Goal: Information Seeking & Learning: Check status

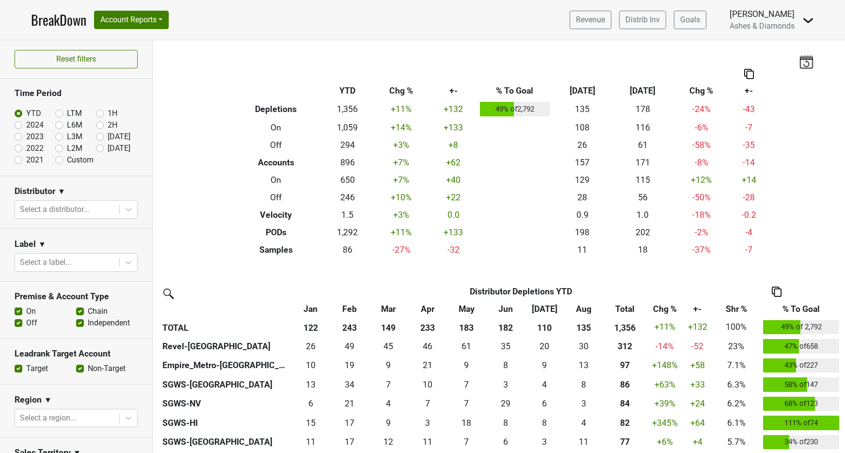
click at [108, 147] on label "[DATE]" at bounding box center [119, 149] width 23 height 12
click at [101, 147] on input "[DATE]" at bounding box center [115, 148] width 39 height 10
radio input "true"
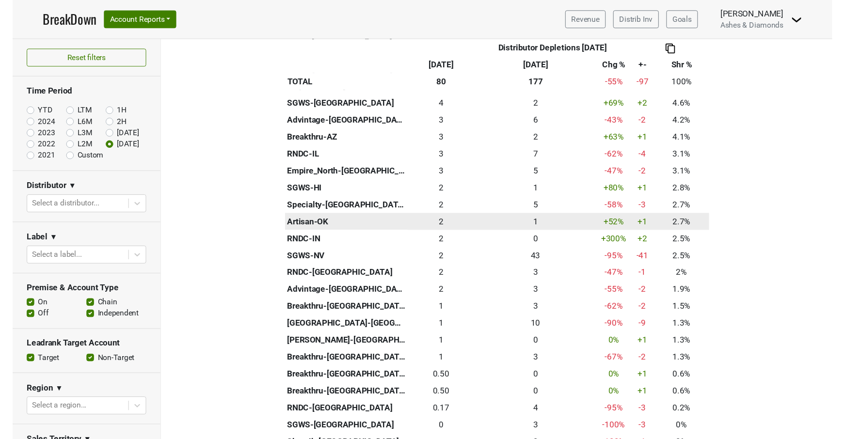
scroll to position [307, 0]
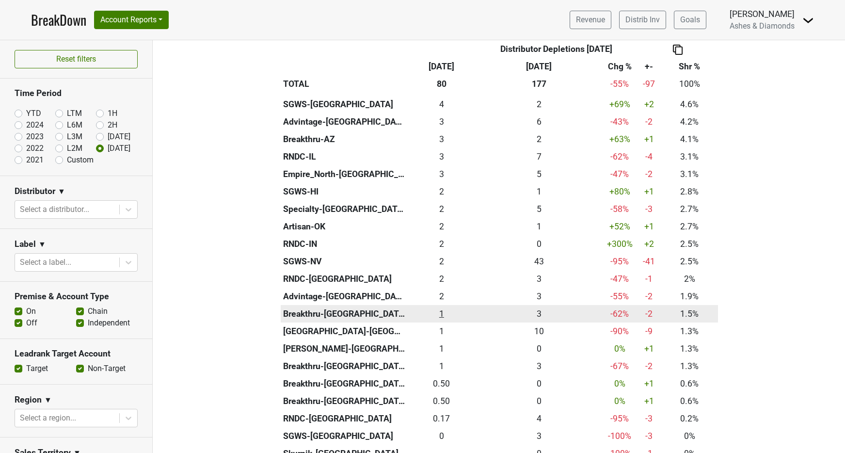
click at [441, 307] on div "1.167 1" at bounding box center [442, 313] width 64 height 13
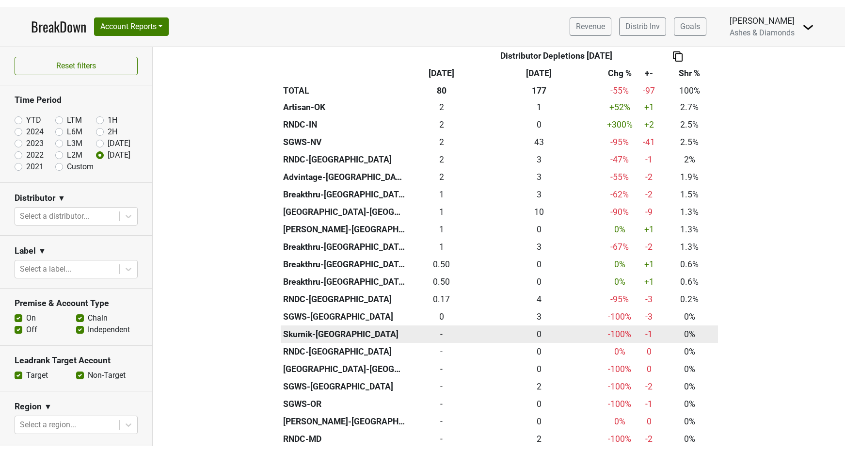
scroll to position [437, 0]
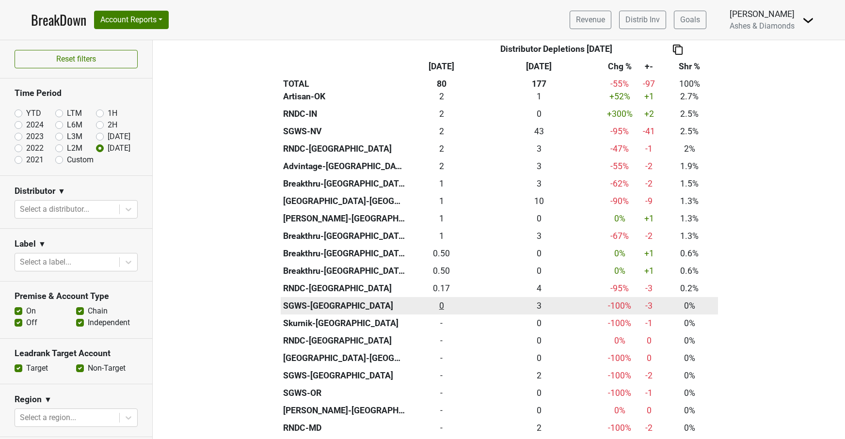
click at [442, 302] on div "0 0" at bounding box center [442, 306] width 64 height 13
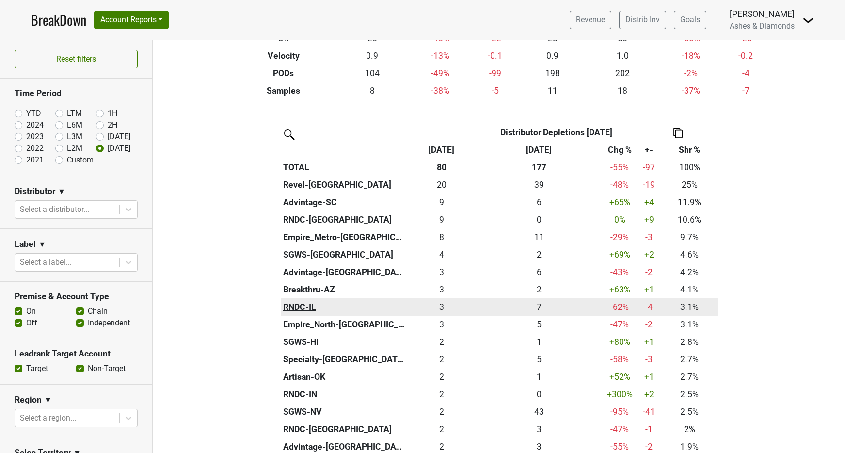
scroll to position [161, 0]
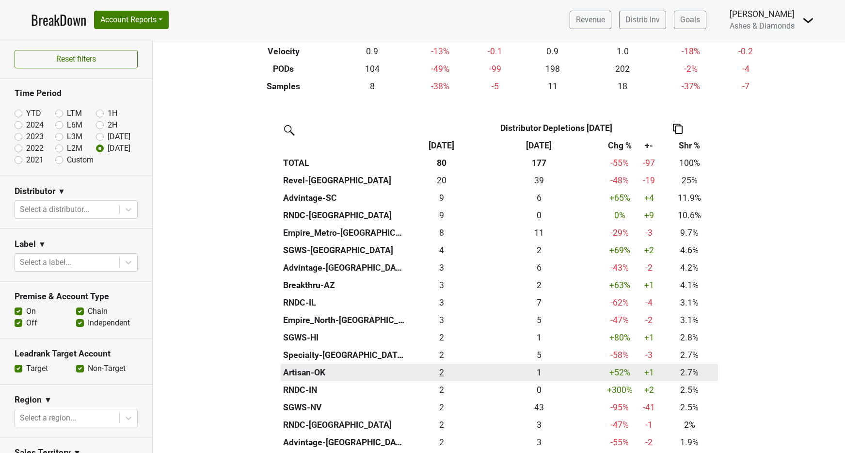
click at [444, 369] on div "2.16 2" at bounding box center [442, 372] width 64 height 13
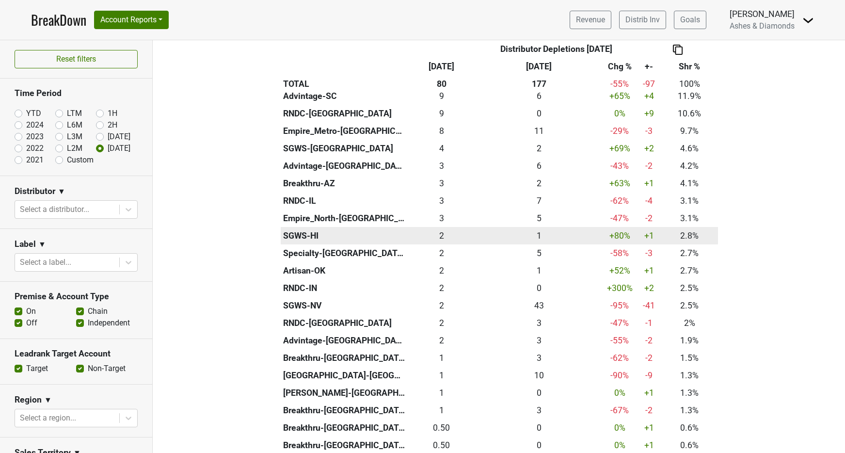
scroll to position [269, 0]
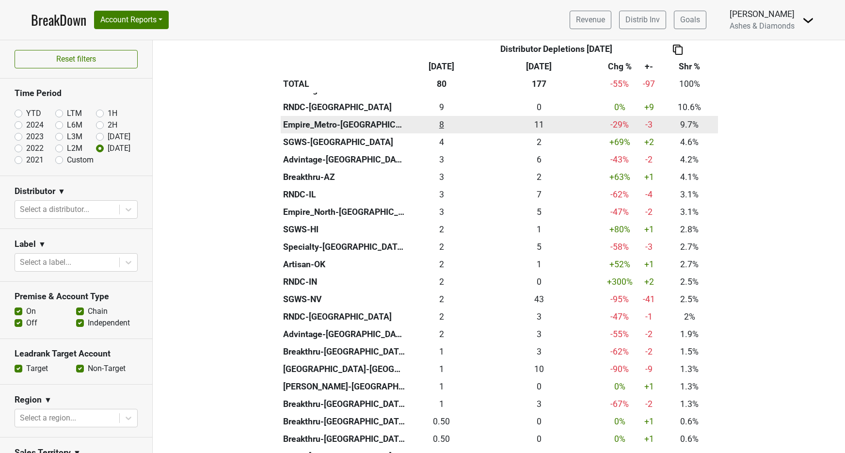
click at [440, 122] on div "7.75 8" at bounding box center [442, 124] width 64 height 13
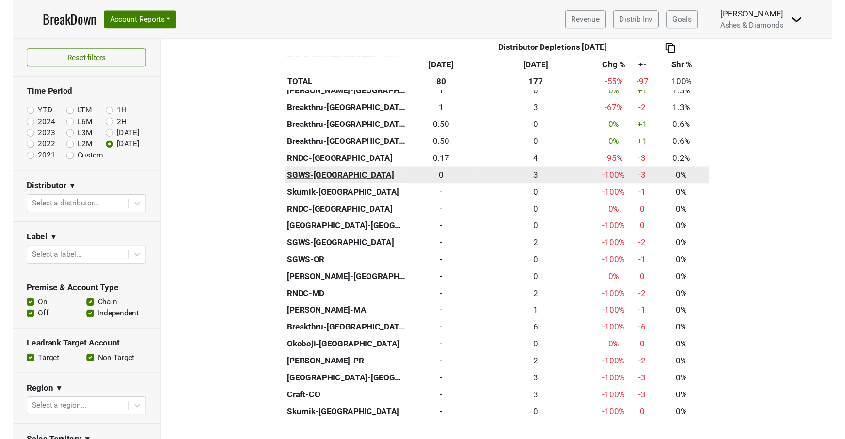
scroll to position [563, 0]
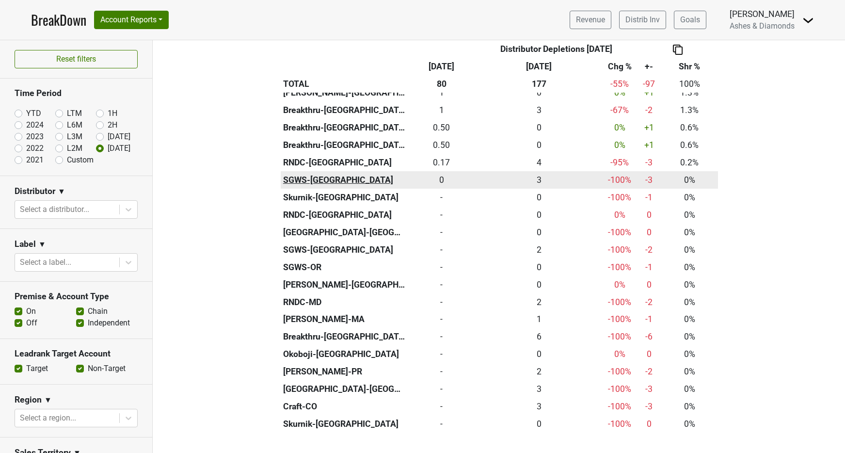
click at [310, 173] on th "SGWS-[GEOGRAPHIC_DATA]" at bounding box center [344, 179] width 127 height 17
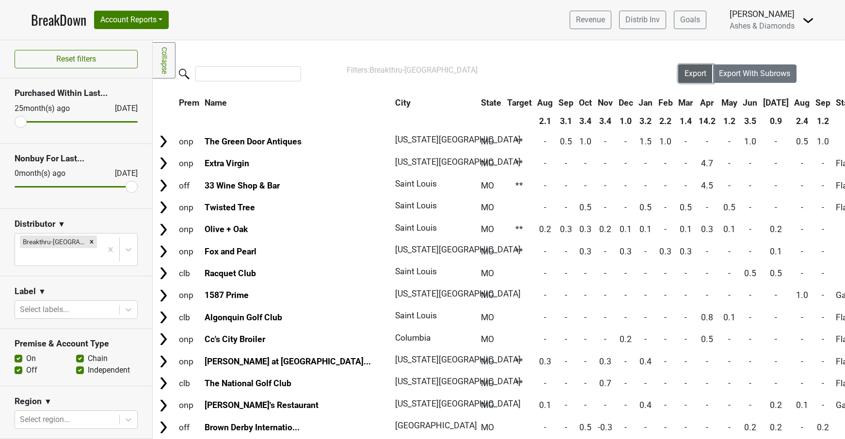
click at [695, 72] on span "Export" at bounding box center [695, 73] width 22 height 9
click at [64, 21] on link "BreakDown" at bounding box center [58, 20] width 55 height 20
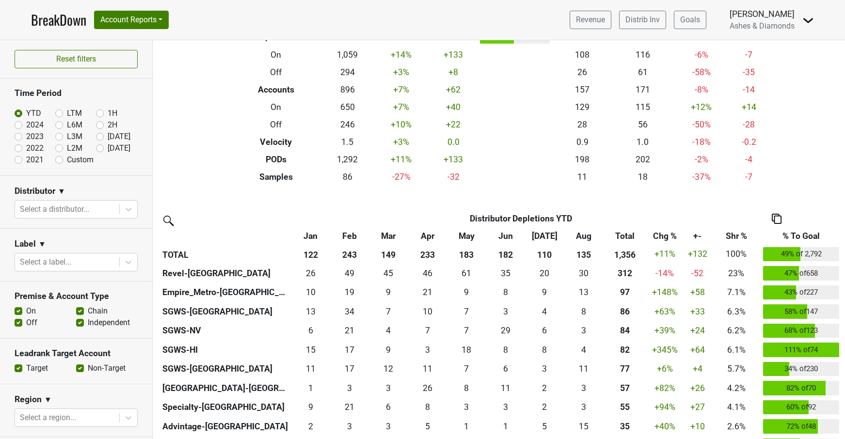
scroll to position [83, 0]
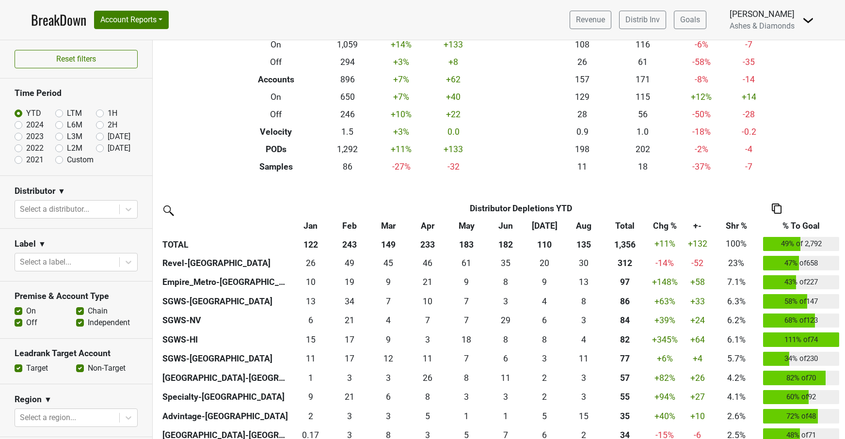
drag, startPoint x: 99, startPoint y: 148, endPoint x: 144, endPoint y: 163, distance: 47.5
click at [108, 148] on label "[DATE]" at bounding box center [119, 149] width 23 height 12
click at [99, 148] on input "[DATE]" at bounding box center [115, 148] width 39 height 10
radio input "true"
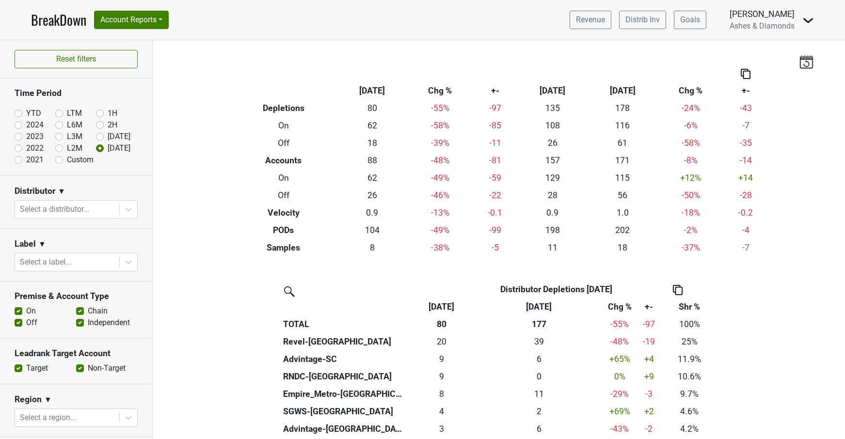
scroll to position [0, 0]
click at [594, 23] on link "Revenue" at bounding box center [591, 20] width 42 height 18
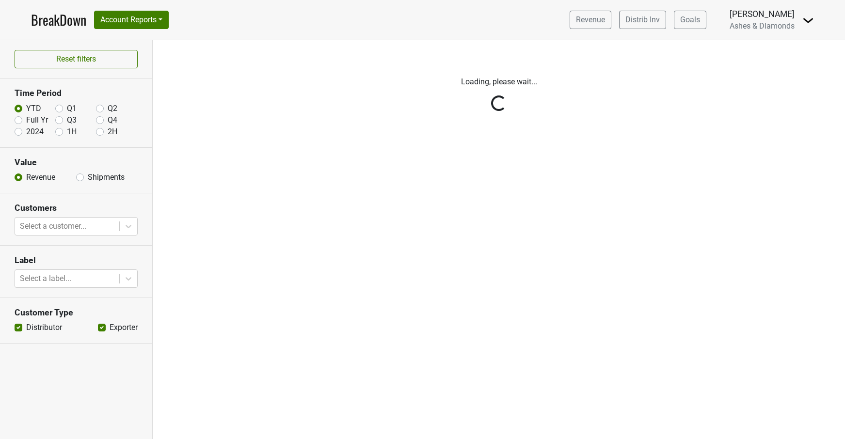
click at [123, 225] on div "Reset filters Time Period YTD Q1 Q2 Full Yr Q3 Q4 2024 1H 2H Value Revenue Ship…" at bounding box center [76, 239] width 153 height 399
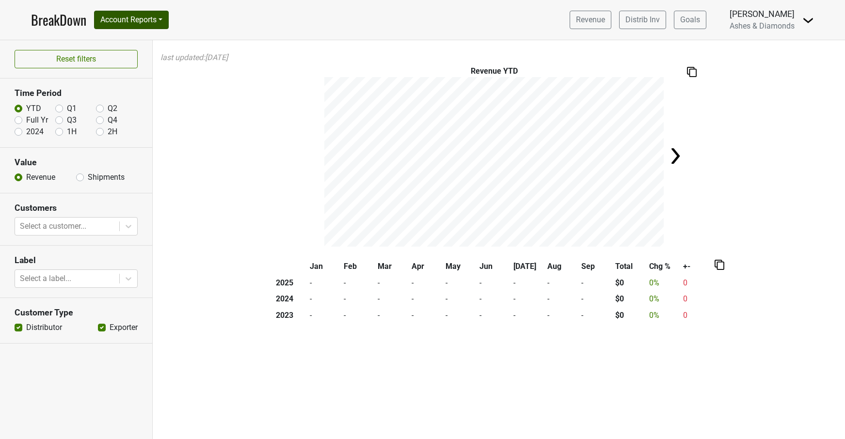
click at [136, 22] on button "Account Reports" at bounding box center [131, 20] width 75 height 18
click at [155, 74] on link "Award Progress" at bounding box center [138, 73] width 86 height 16
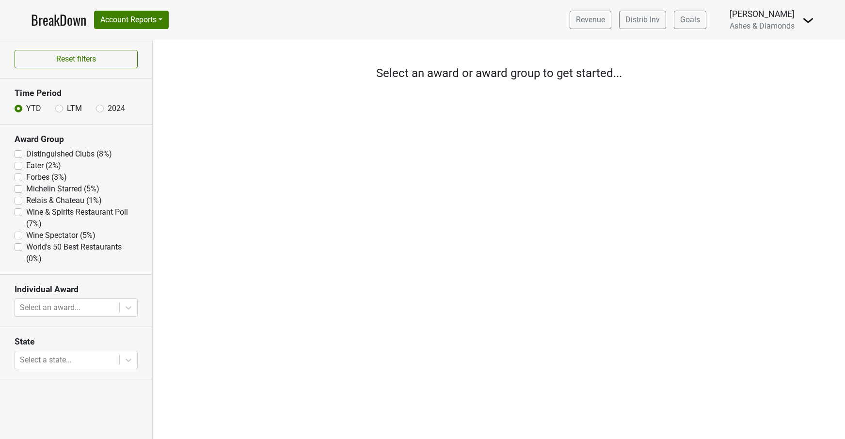
click at [26, 163] on label "Eater (2%)" at bounding box center [43, 166] width 35 height 12
click at [17, 163] on input "Eater (2%)" at bounding box center [19, 165] width 8 height 10
checkbox input "true"
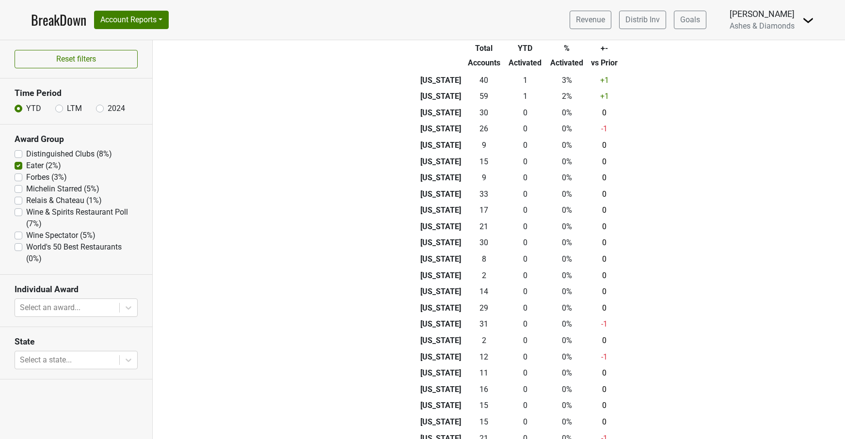
scroll to position [241, 0]
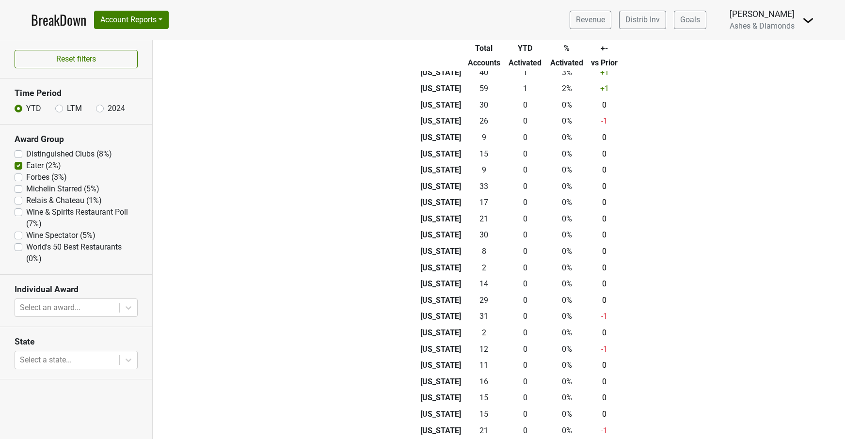
click at [59, 22] on link "BreakDown" at bounding box center [58, 20] width 55 height 20
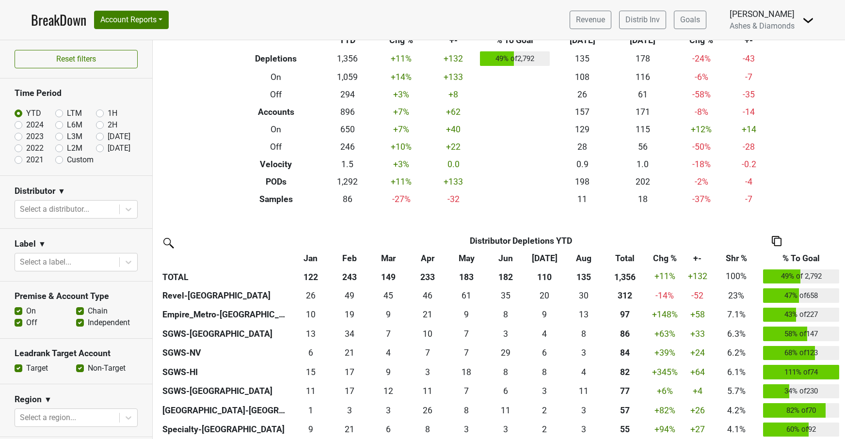
scroll to position [52, 0]
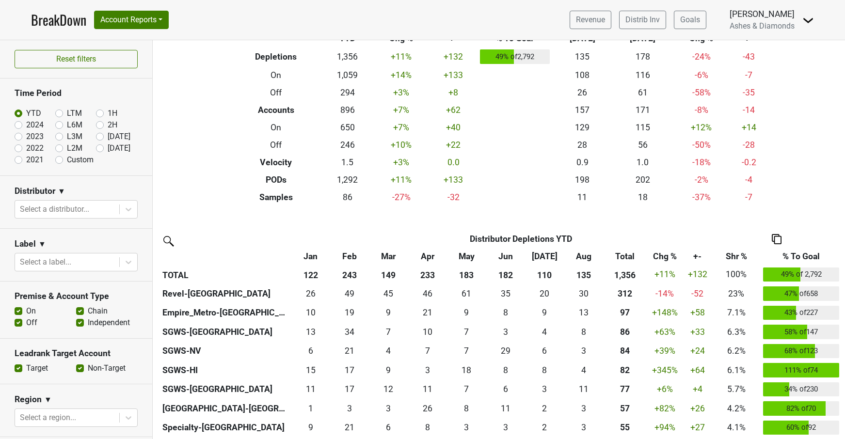
click at [108, 148] on label "[DATE]" at bounding box center [119, 149] width 23 height 12
click at [103, 148] on input "[DATE]" at bounding box center [115, 148] width 39 height 10
radio input "true"
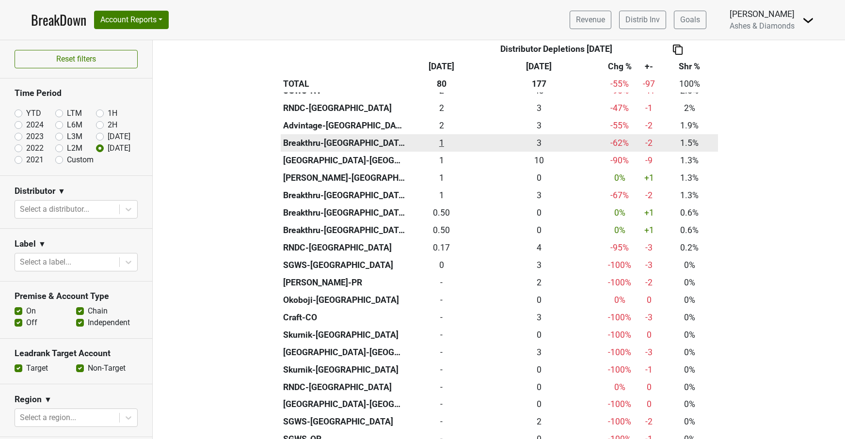
scroll to position [492, 0]
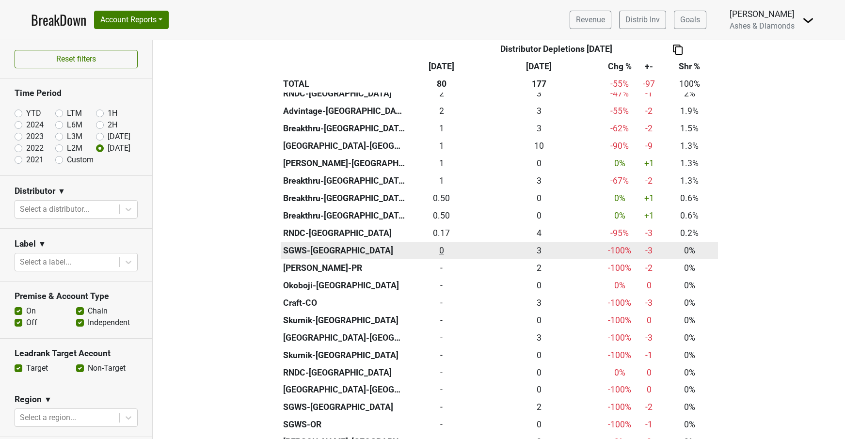
click at [445, 244] on div "0 0" at bounding box center [442, 250] width 64 height 13
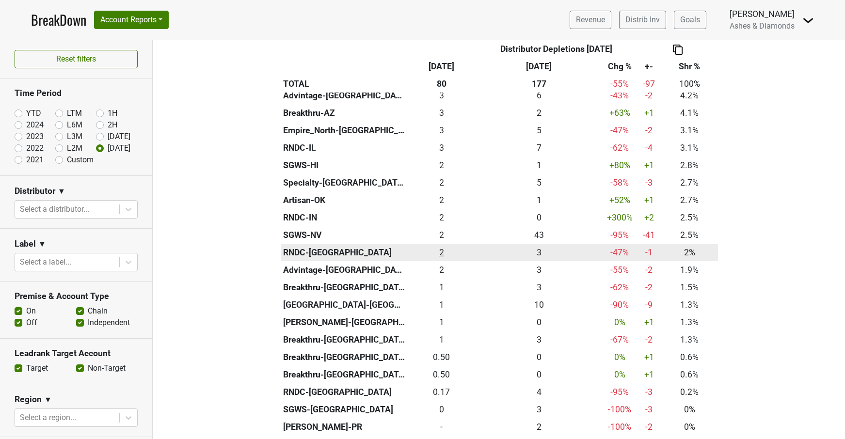
scroll to position [328, 0]
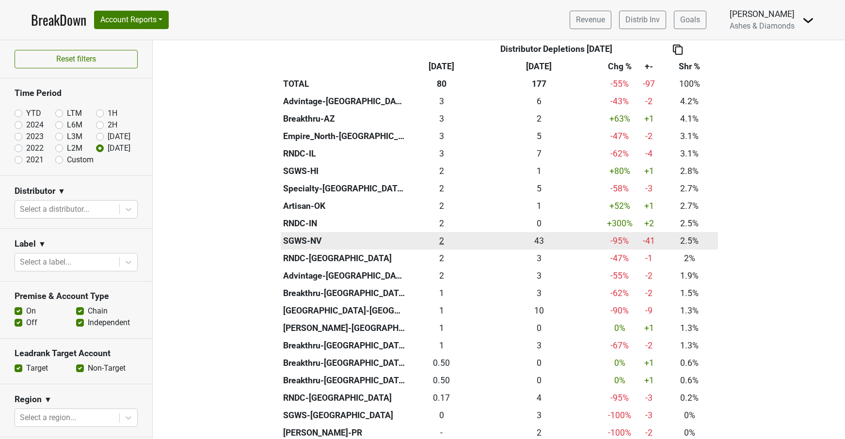
click at [443, 235] on div "2 2" at bounding box center [442, 241] width 64 height 13
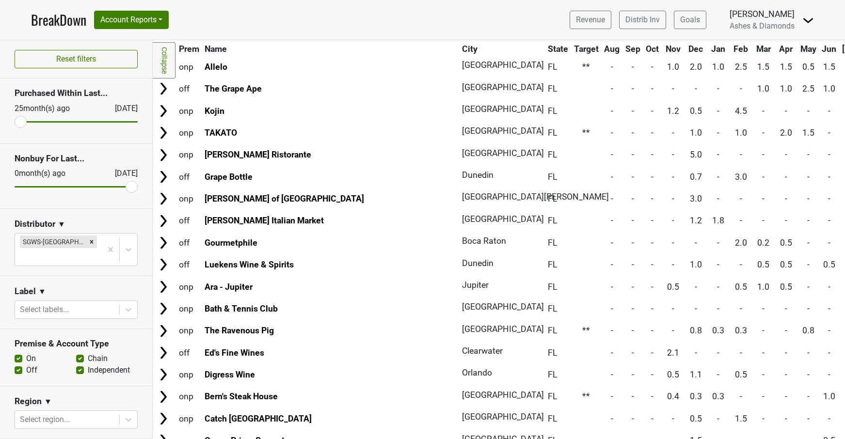
scroll to position [75, 0]
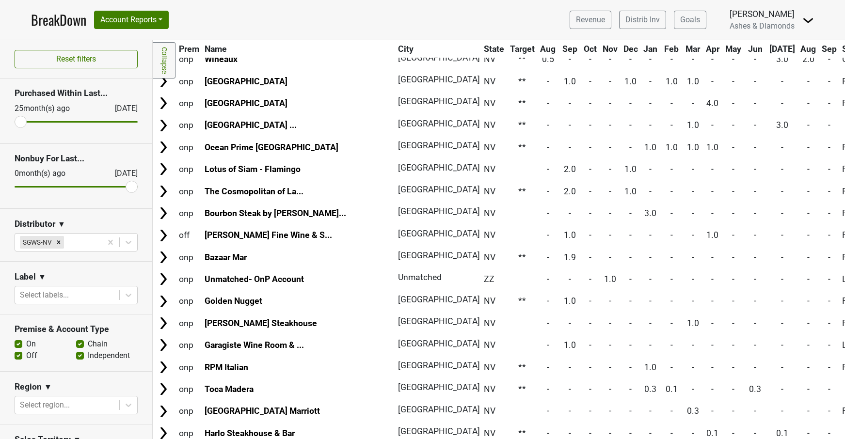
scroll to position [171, 0]
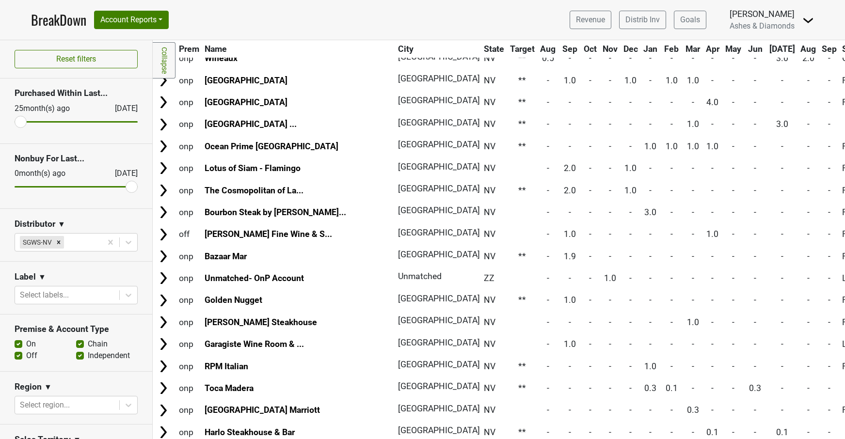
click at [69, 23] on link "BreakDown" at bounding box center [58, 20] width 55 height 20
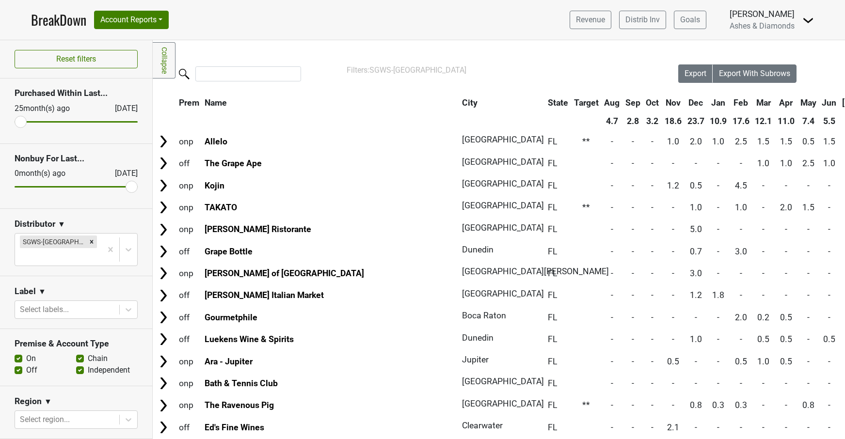
click at [51, 16] on link "BreakDown" at bounding box center [58, 20] width 55 height 20
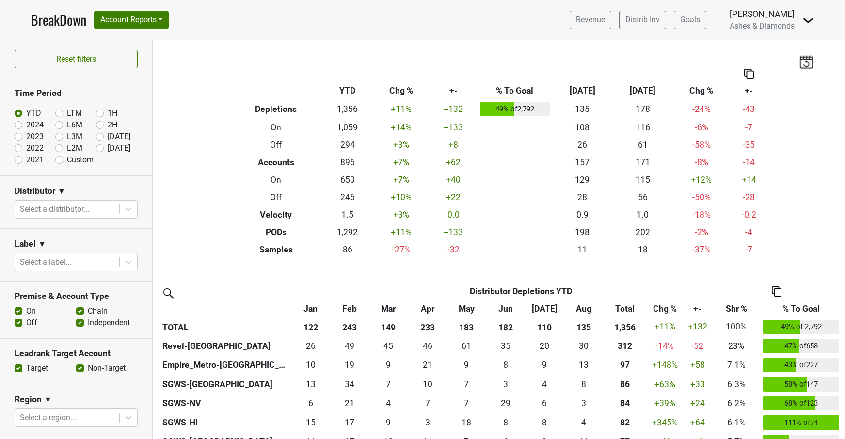
scroll to position [87, 0]
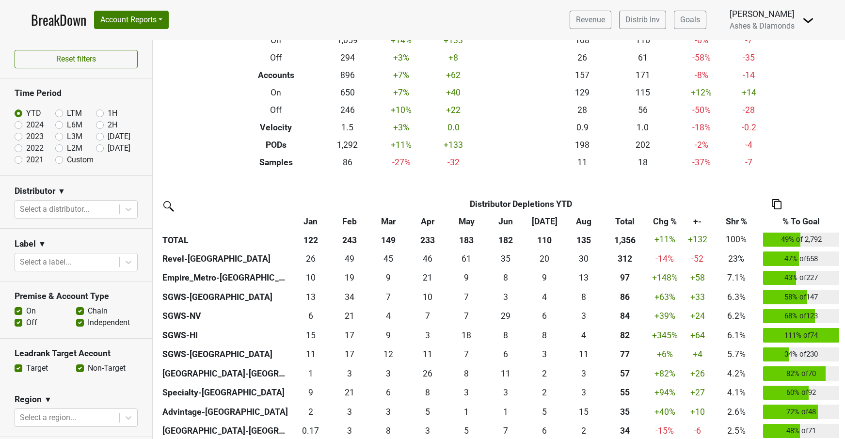
click at [108, 149] on label "[DATE]" at bounding box center [119, 149] width 23 height 12
click at [101, 149] on input "[DATE]" at bounding box center [115, 148] width 39 height 10
radio input "true"
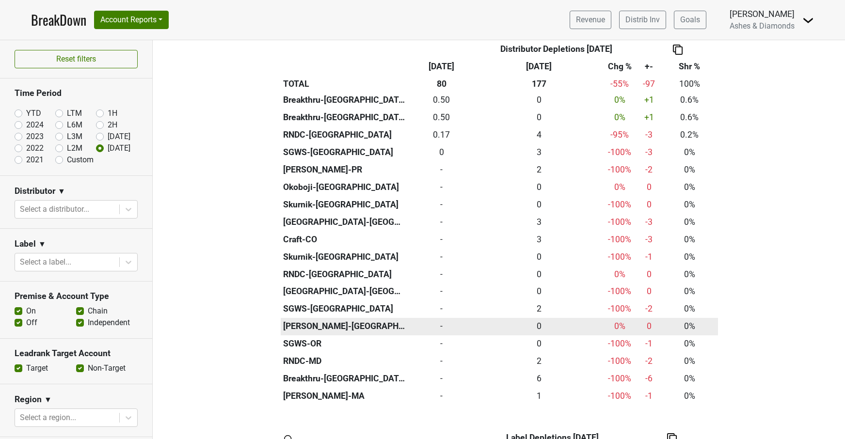
scroll to position [595, 0]
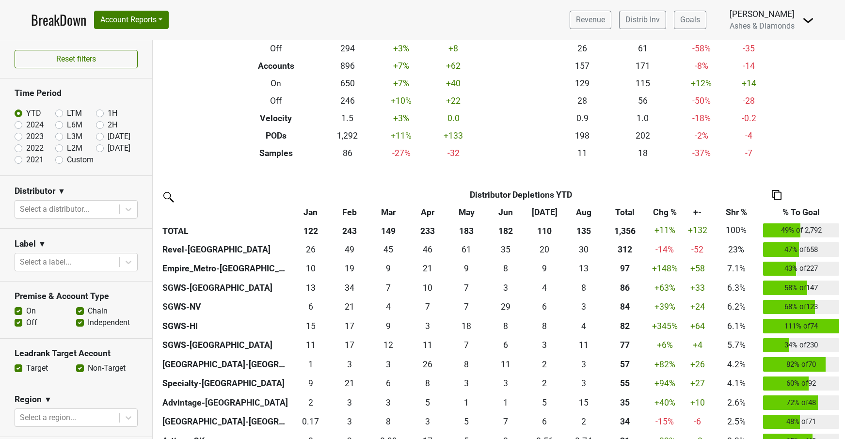
scroll to position [97, 0]
click at [108, 148] on label "[DATE]" at bounding box center [119, 149] width 23 height 12
click at [101, 148] on input "[DATE]" at bounding box center [115, 148] width 39 height 10
radio input "true"
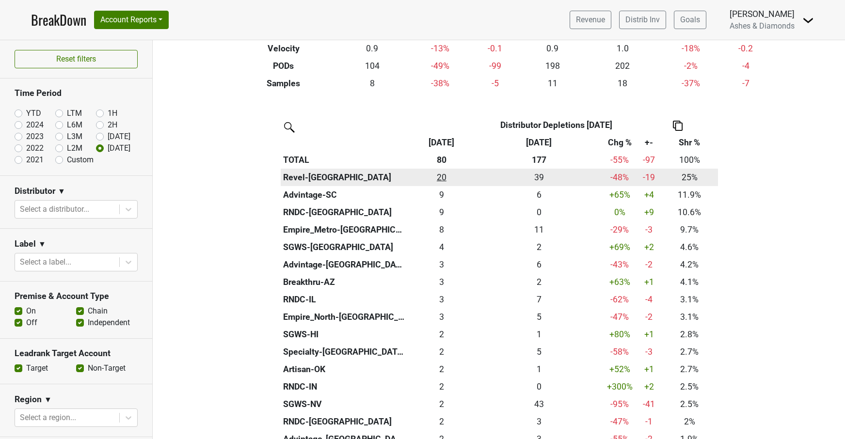
scroll to position [164, 0]
click at [442, 174] on div "20 20" at bounding box center [442, 178] width 64 height 13
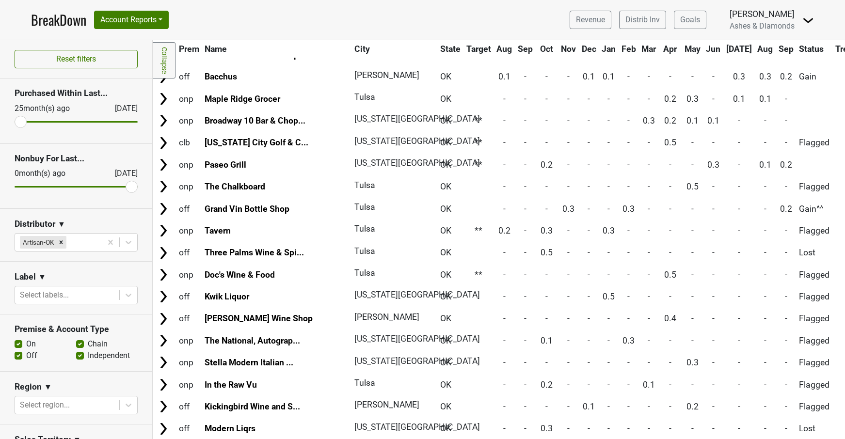
scroll to position [512, 0]
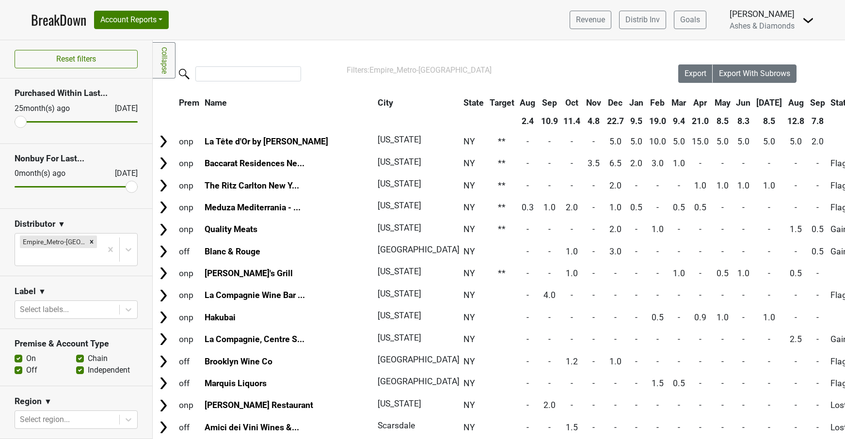
click at [66, 17] on link "BreakDown" at bounding box center [58, 20] width 55 height 20
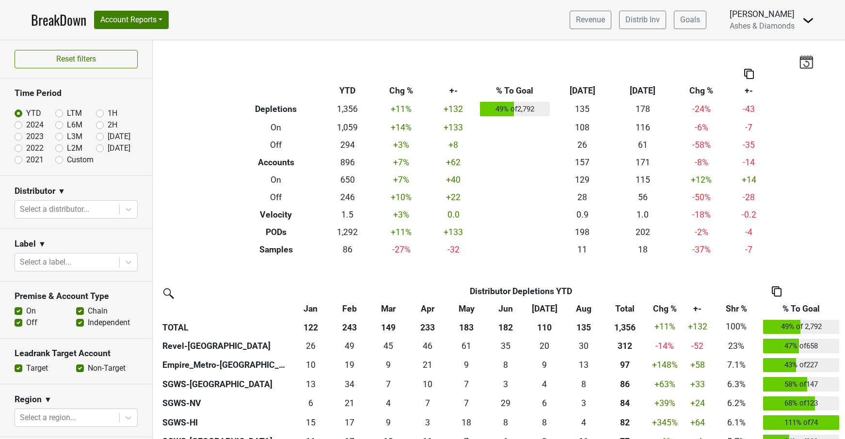
click at [753, 72] on img at bounding box center [749, 74] width 10 height 10
click at [753, 60] on div "Export to Excel" at bounding box center [748, 56] width 48 height 14
click at [108, 146] on label "Sep '25" at bounding box center [119, 149] width 23 height 12
click at [101, 146] on input "Sep '25" at bounding box center [115, 148] width 39 height 10
radio input "true"
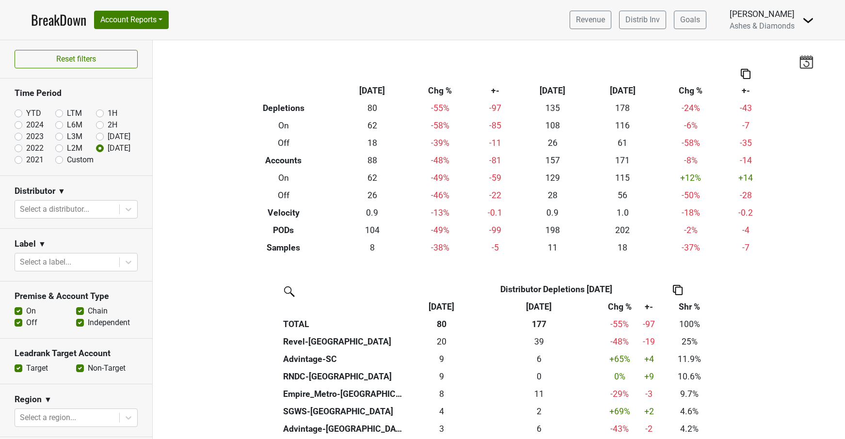
click at [747, 72] on img at bounding box center [746, 74] width 10 height 10
click at [744, 57] on div "Export to Excel" at bounding box center [745, 56] width 48 height 14
click at [745, 73] on img at bounding box center [746, 74] width 10 height 10
click at [745, 41] on div "Copy as Image" at bounding box center [745, 42] width 48 height 14
click at [662, 21] on link "Distrib Inv" at bounding box center [642, 20] width 47 height 18
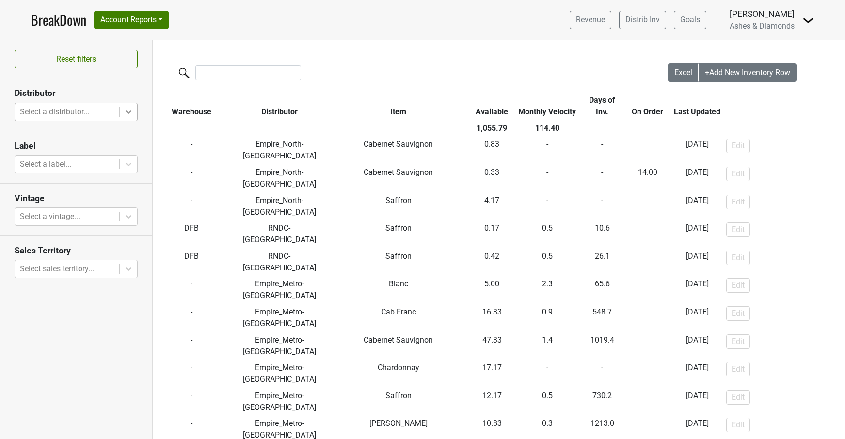
click at [126, 113] on icon at bounding box center [129, 112] width 10 height 10
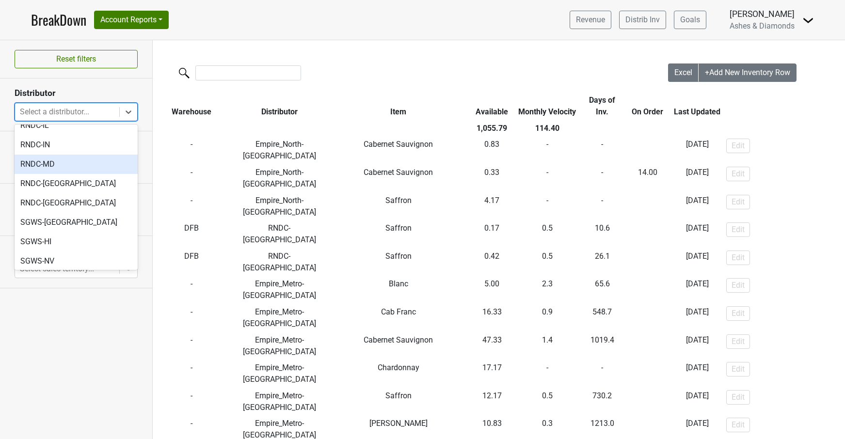
scroll to position [343, 0]
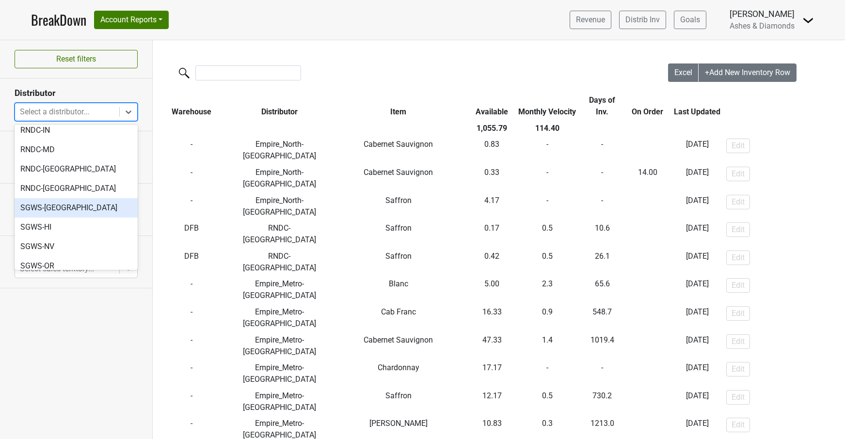
click at [62, 198] on div "SGWS-[GEOGRAPHIC_DATA]" at bounding box center [76, 207] width 123 height 19
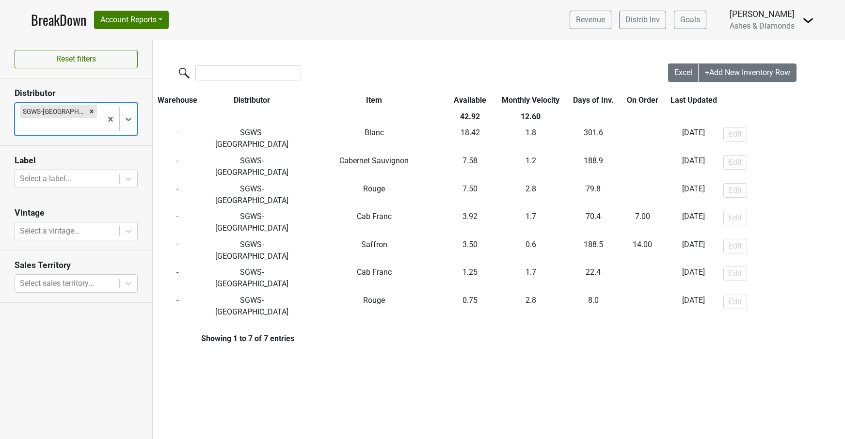
click at [88, 109] on icon "Remove SGWS-FL" at bounding box center [91, 111] width 7 height 7
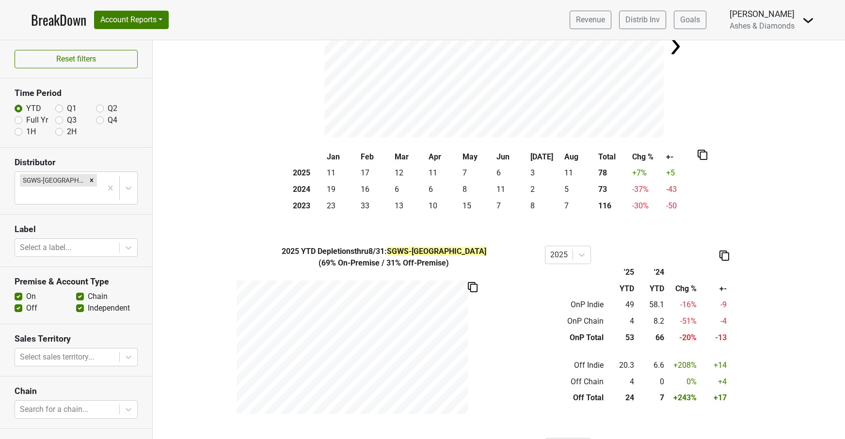
scroll to position [126, 0]
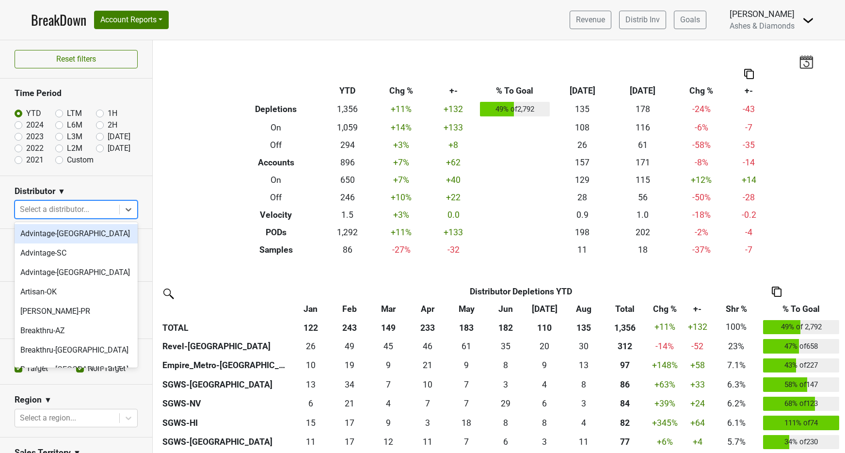
click at [76, 209] on div "Select a distributor..." at bounding box center [67, 210] width 95 height 12
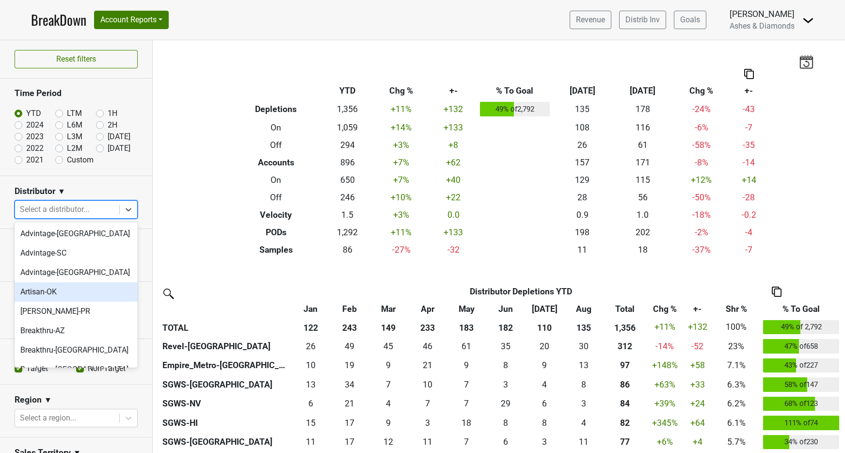
click at [68, 291] on div "Artisan-OK" at bounding box center [76, 291] width 123 height 19
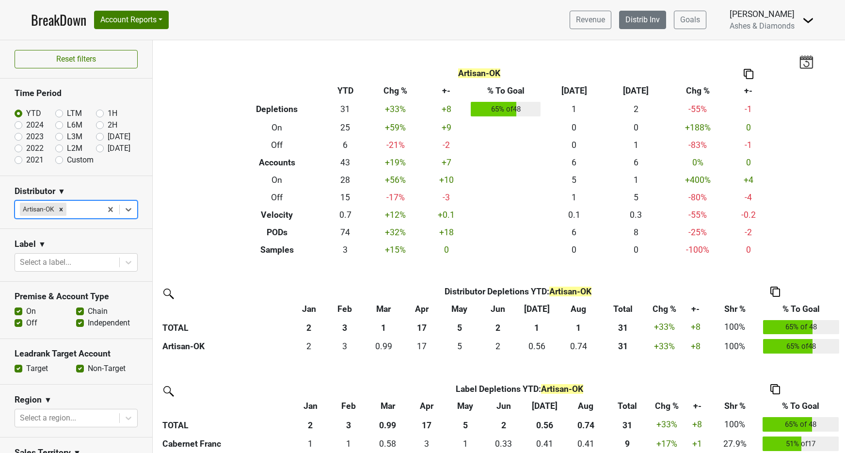
click at [653, 21] on link "Distrib Inv" at bounding box center [642, 20] width 47 height 18
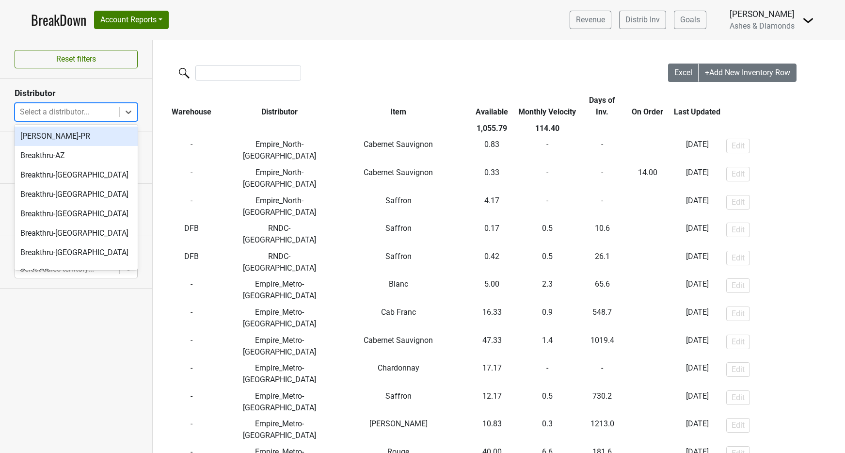
click at [101, 112] on div at bounding box center [67, 112] width 95 height 14
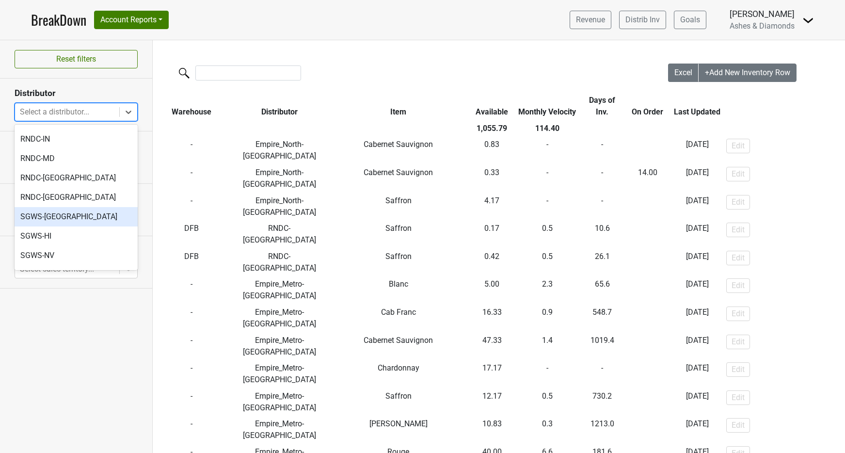
scroll to position [343, 0]
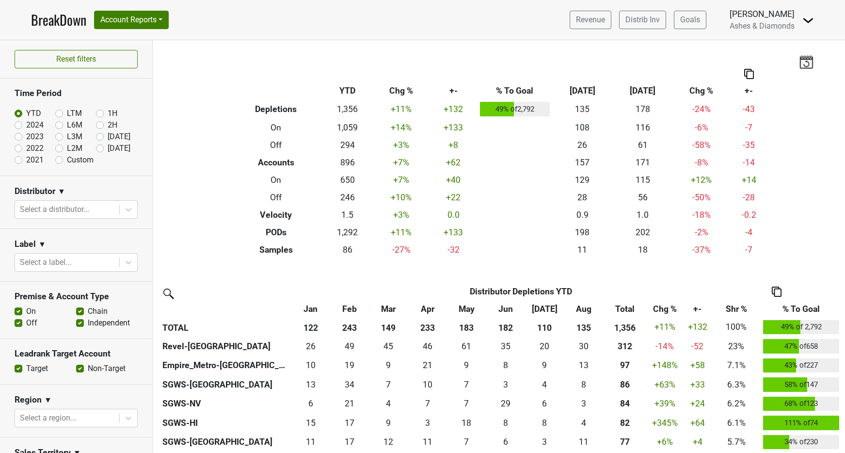
click at [108, 139] on label "Aug '25" at bounding box center [119, 137] width 23 height 12
click at [99, 139] on input "Aug '25" at bounding box center [115, 136] width 39 height 10
radio input "true"
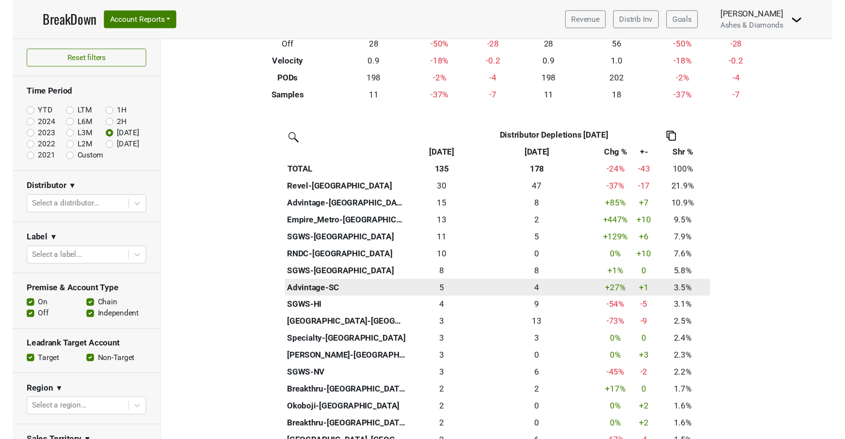
scroll to position [150, 0]
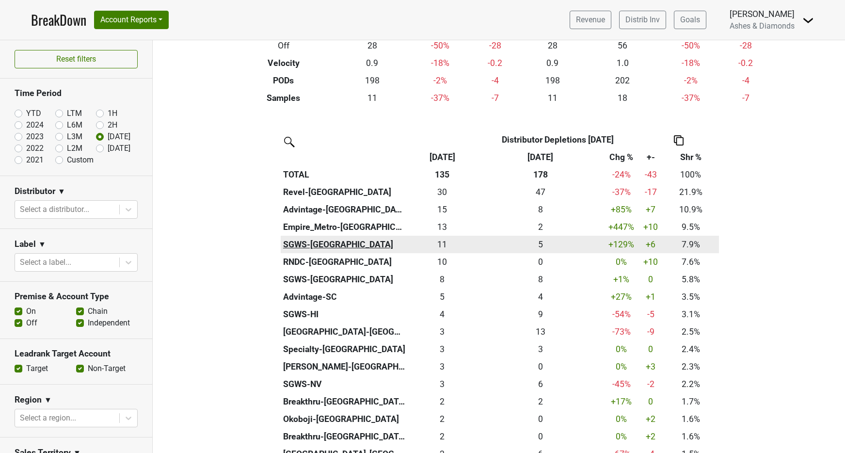
click at [309, 240] on th "SGWS-[GEOGRAPHIC_DATA]" at bounding box center [344, 244] width 127 height 17
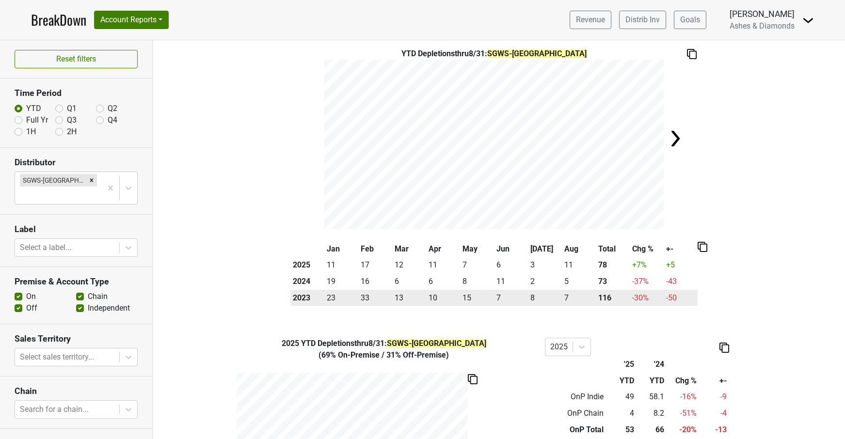
scroll to position [47, 0]
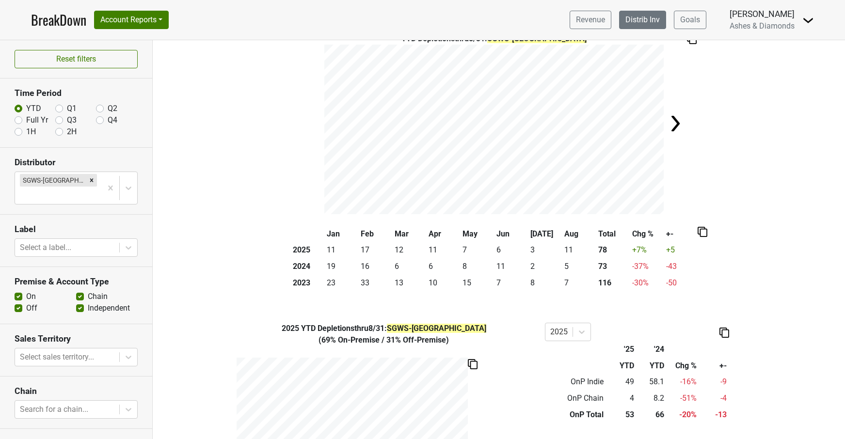
click at [651, 17] on link "Distrib Inv" at bounding box center [642, 20] width 47 height 18
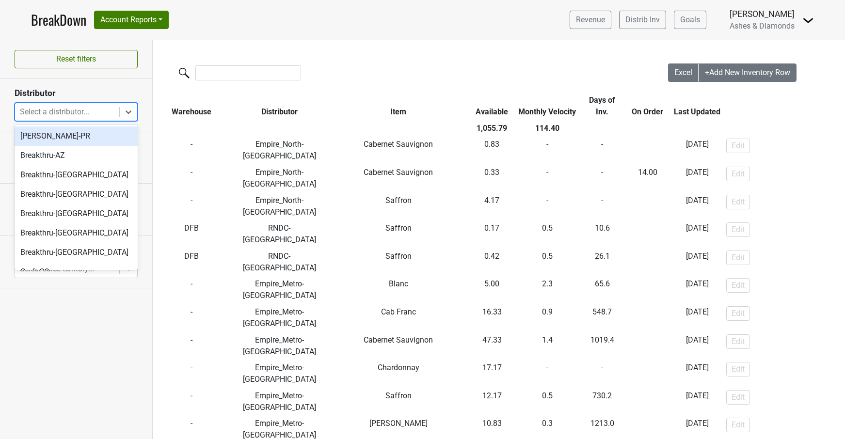
click at [84, 109] on div "Select a distributor..." at bounding box center [67, 112] width 95 height 12
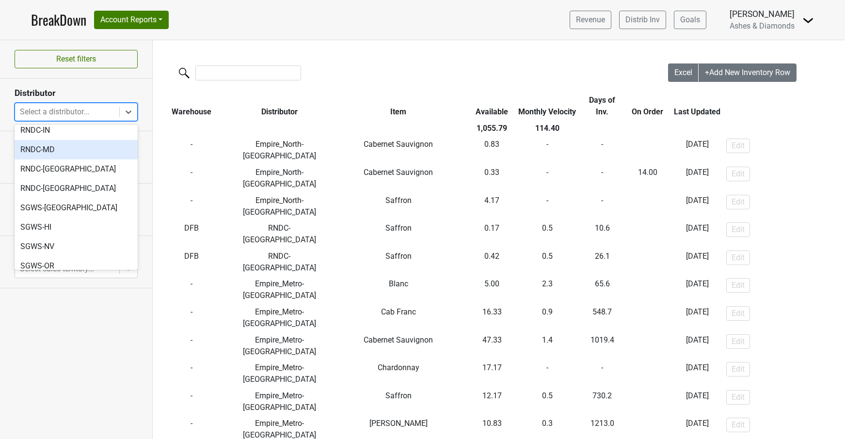
scroll to position [343, 0]
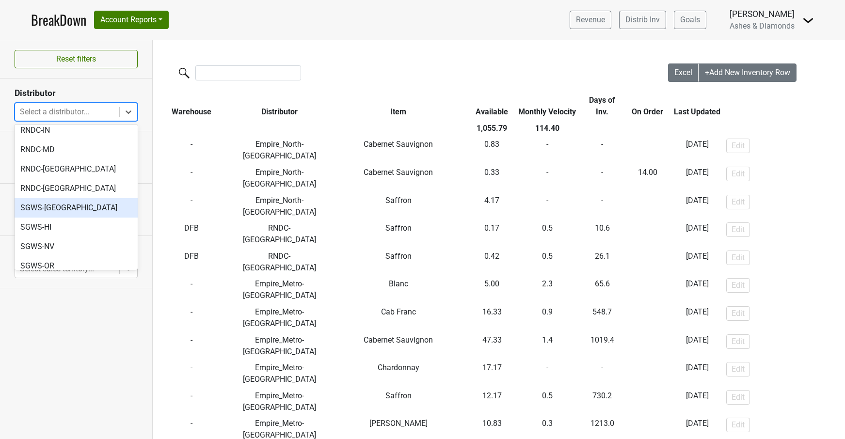
click at [53, 198] on div "SGWS-[GEOGRAPHIC_DATA]" at bounding box center [76, 207] width 123 height 19
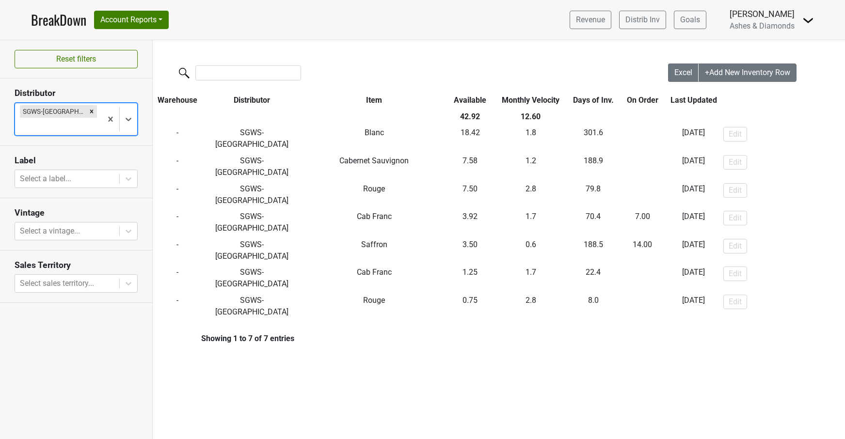
drag, startPoint x: 59, startPoint y: 113, endPoint x: 66, endPoint y: 108, distance: 8.6
click at [88, 113] on icon "Remove SGWS-FL" at bounding box center [91, 111] width 7 height 7
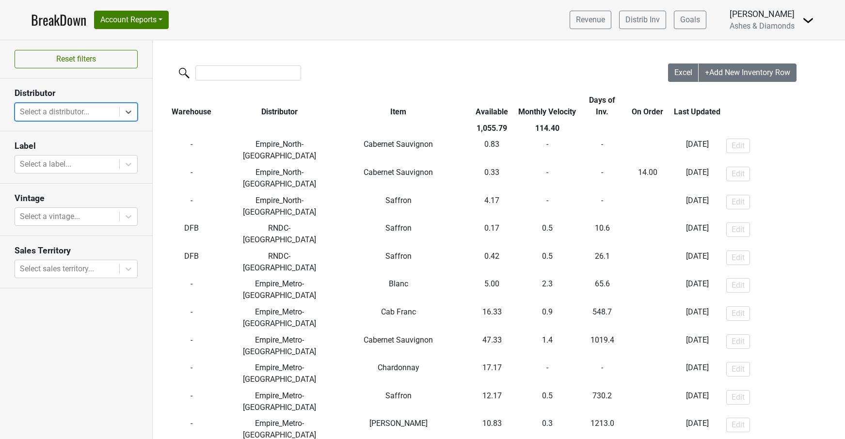
click at [60, 20] on link "BreakDown" at bounding box center [58, 20] width 55 height 20
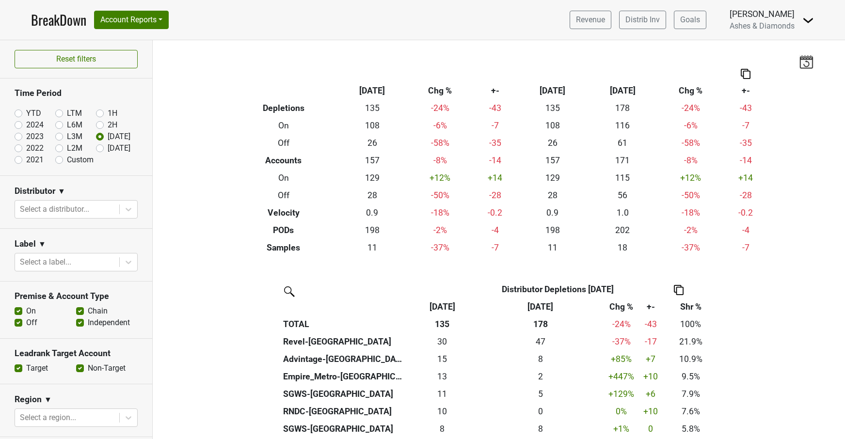
scroll to position [150, 0]
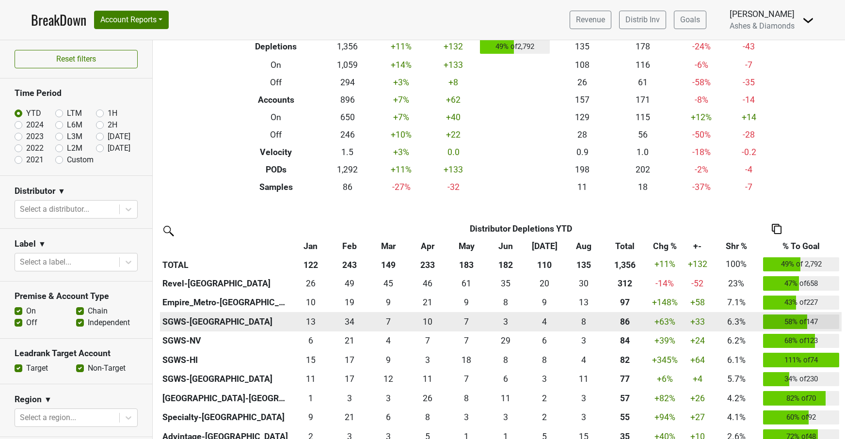
scroll to position [85, 0]
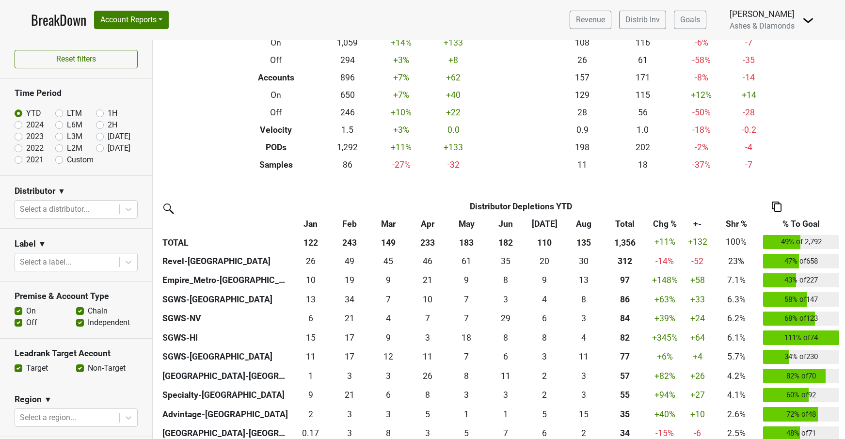
click at [108, 147] on label "[DATE]" at bounding box center [119, 149] width 23 height 12
click at [103, 147] on input "[DATE]" at bounding box center [115, 148] width 39 height 10
radio input "true"
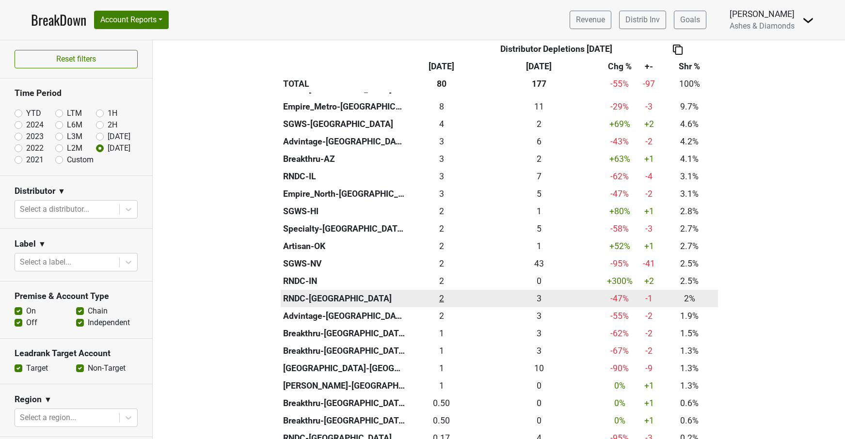
scroll to position [288, 0]
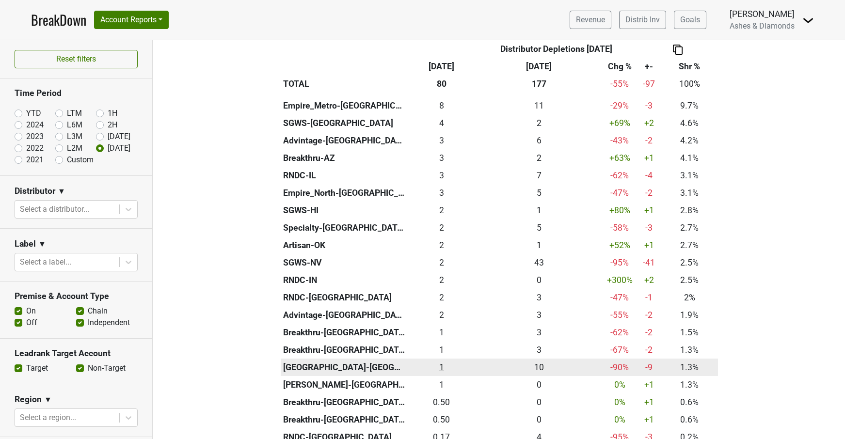
click at [446, 362] on div "1 1" at bounding box center [442, 367] width 64 height 13
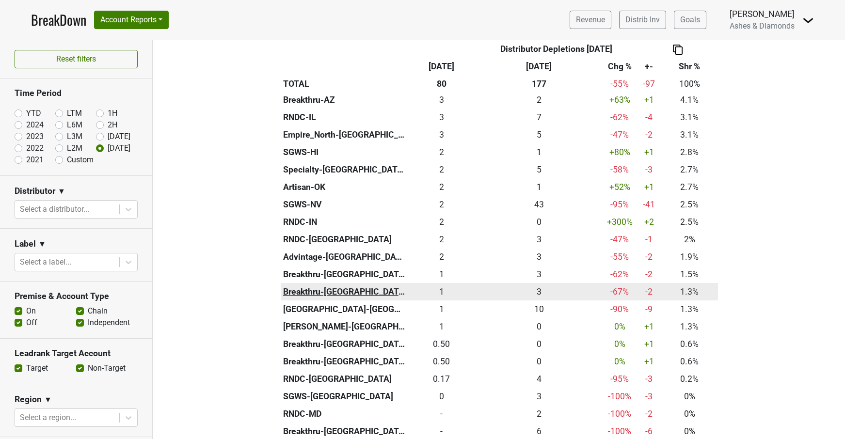
scroll to position [348, 0]
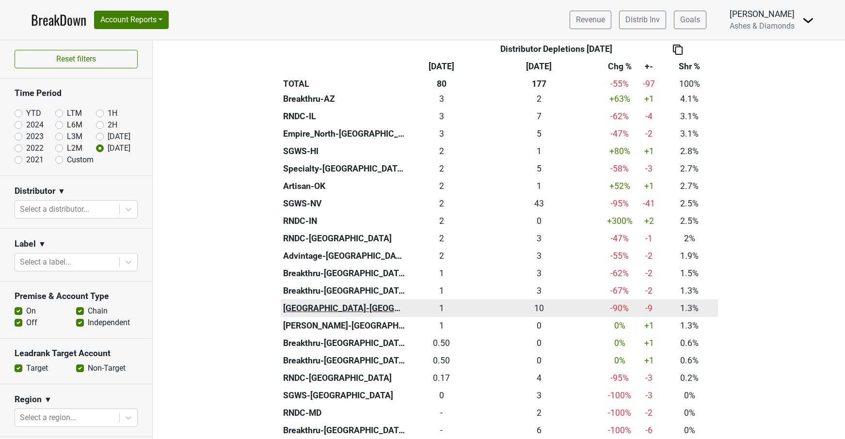
click at [320, 300] on th "[GEOGRAPHIC_DATA]-[GEOGRAPHIC_DATA]" at bounding box center [344, 308] width 127 height 17
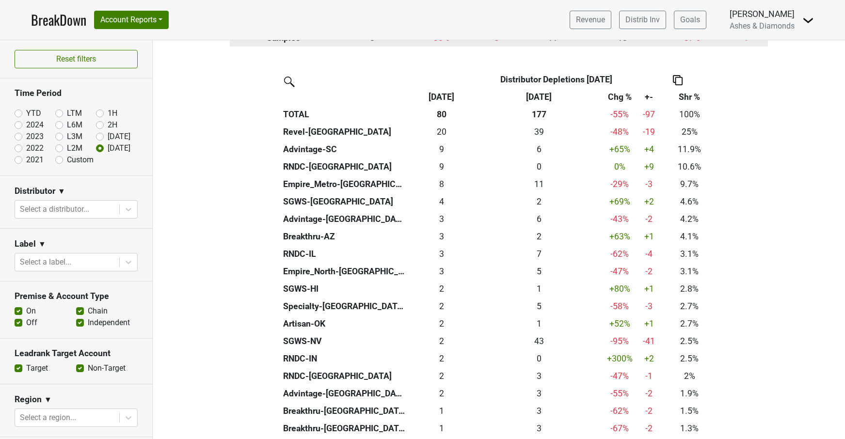
scroll to position [360, 0]
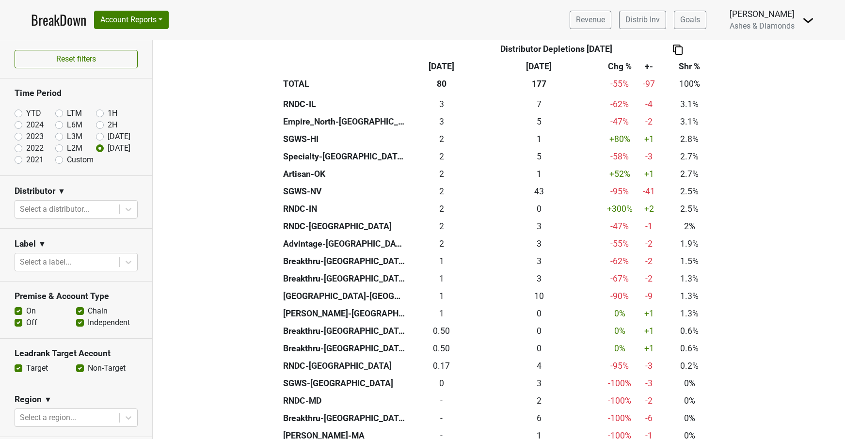
click at [26, 112] on label "YTD" at bounding box center [33, 114] width 15 height 12
click at [17, 112] on input "YTD" at bounding box center [34, 113] width 39 height 10
radio input "true"
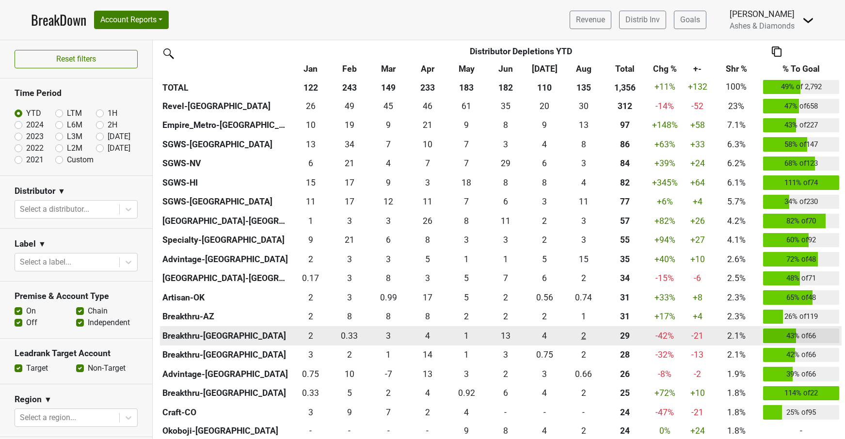
scroll to position [238, 0]
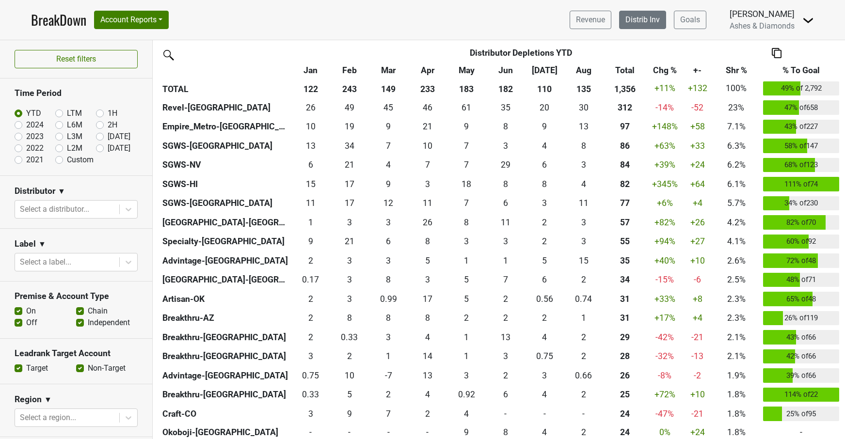
click at [637, 24] on link "Distrib Inv" at bounding box center [642, 20] width 47 height 18
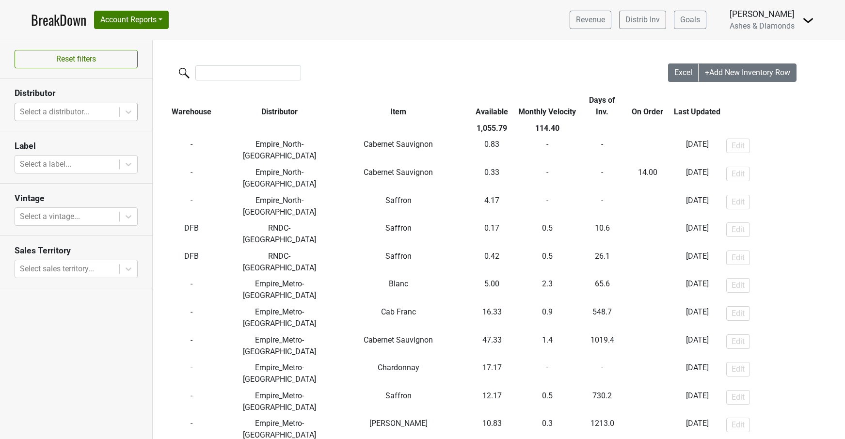
click at [54, 111] on div "Select a distributor..." at bounding box center [67, 112] width 95 height 12
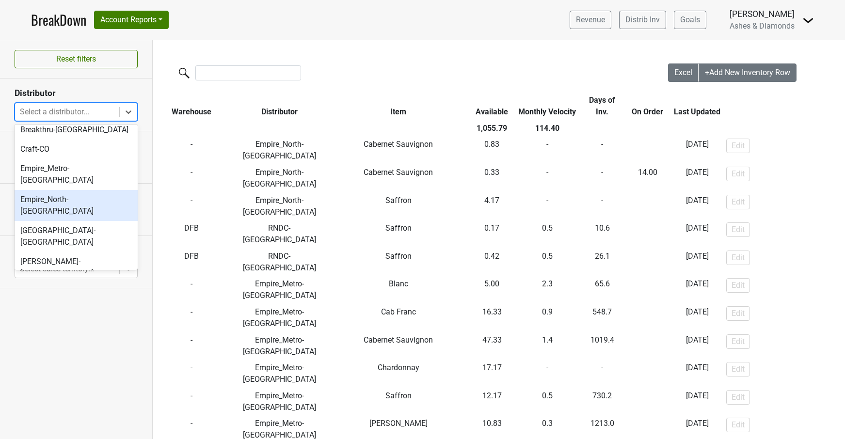
scroll to position [123, 0]
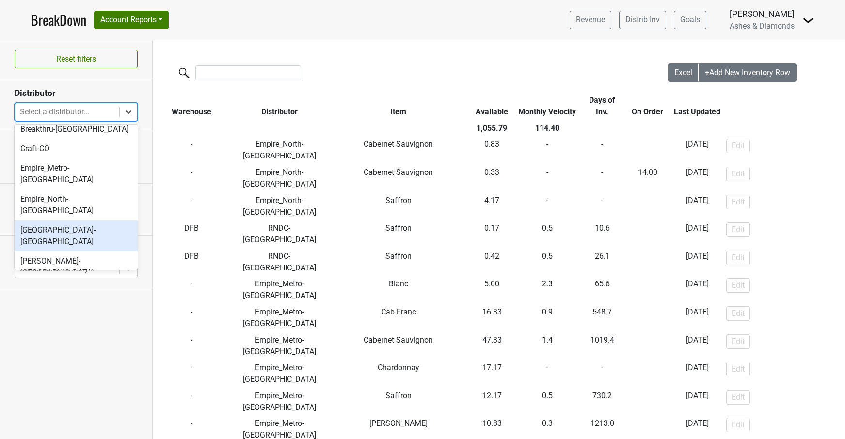
click at [66, 221] on div "[GEOGRAPHIC_DATA]-[GEOGRAPHIC_DATA]" at bounding box center [76, 236] width 123 height 31
